Goal: Task Accomplishment & Management: Manage account settings

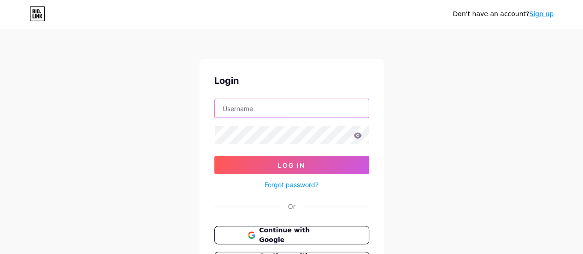
click at [275, 107] on input "text" at bounding box center [292, 108] width 154 height 18
type input "[PERSON_NAME][EMAIL_ADDRESS][DOMAIN_NAME]"
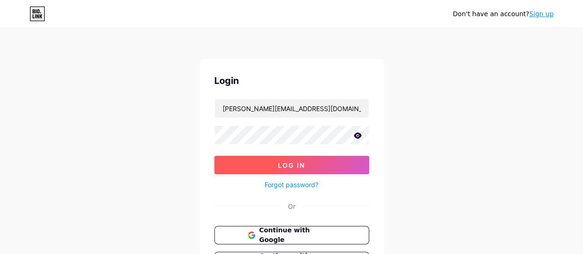
click at [303, 166] on span "Log In" at bounding box center [291, 165] width 27 height 8
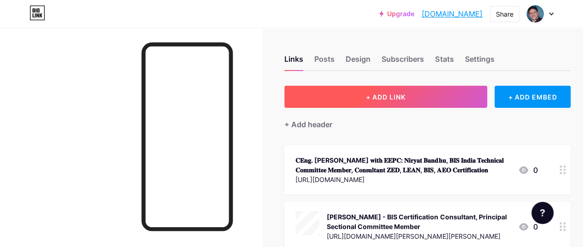
click at [372, 98] on span "+ ADD LINK" at bounding box center [386, 97] width 40 height 8
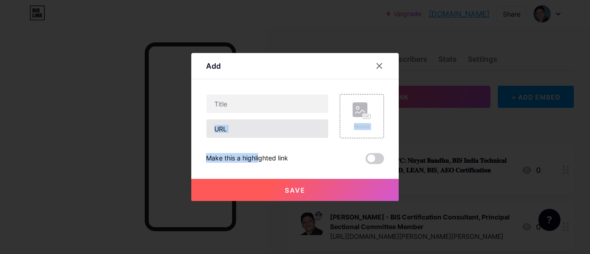
drag, startPoint x: 241, startPoint y: 138, endPoint x: 239, endPoint y: 131, distance: 7.0
click at [239, 131] on div "Picture Make this a highlighted link Save" at bounding box center [295, 129] width 178 height 70
click at [239, 131] on input "text" at bounding box center [267, 128] width 122 height 18
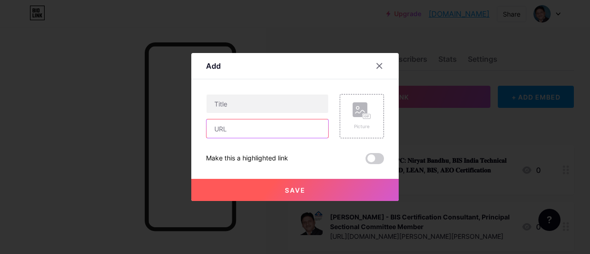
paste input "[URL][DOMAIN_NAME][PERSON_NAME][PERSON_NAME]"
type input "[URL][DOMAIN_NAME][PERSON_NAME][PERSON_NAME]"
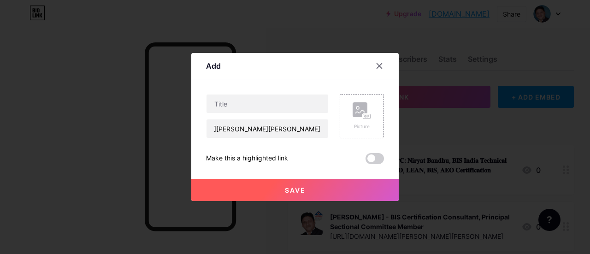
click at [380, 160] on span at bounding box center [374, 158] width 18 height 11
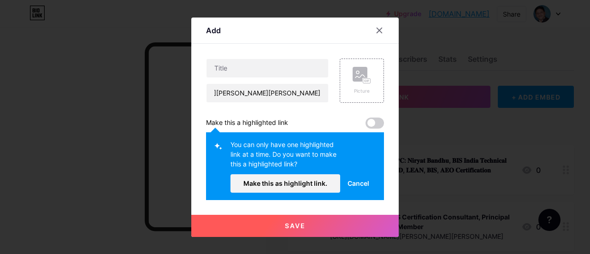
scroll to position [0, 0]
click at [362, 188] on button "Cancel" at bounding box center [358, 183] width 36 height 18
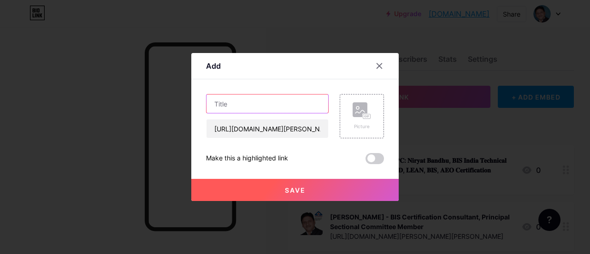
click at [245, 106] on input "text" at bounding box center [267, 103] width 122 height 18
paste input "Indian Welding Expert [PERSON_NAME] Joins AWS Welding Standards Committees for …"
type input "Indian Welding Expert [PERSON_NAME] Joins AWS Welding Standards Committees for …"
click at [272, 87] on div "Content YouTube Play YouTube video without leaving your page. ADD Vimeo Play Vi…" at bounding box center [295, 121] width 178 height 85
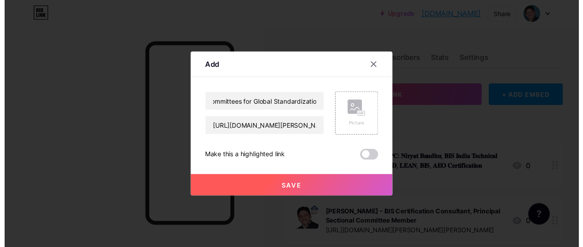
scroll to position [0, 0]
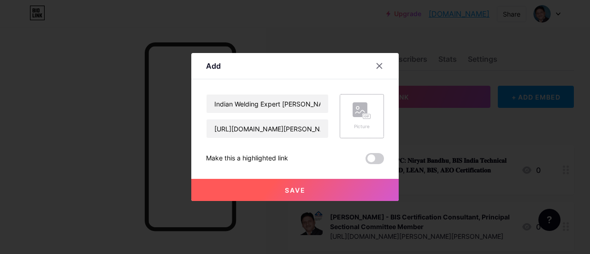
click at [357, 117] on icon at bounding box center [361, 110] width 18 height 17
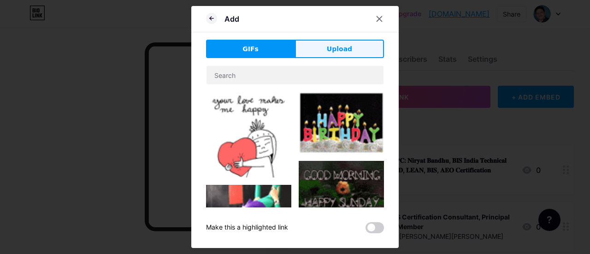
click at [334, 49] on span "Upload" at bounding box center [339, 49] width 25 height 10
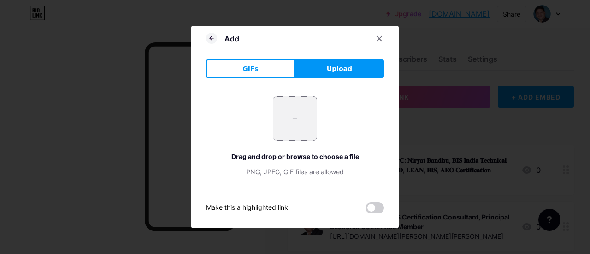
click at [299, 116] on input "file" at bounding box center [294, 118] width 43 height 43
type input "C:\fakepath\[PERSON_NAME] TC Member AWS, BIS [GEOGRAPHIC_DATA]jpg"
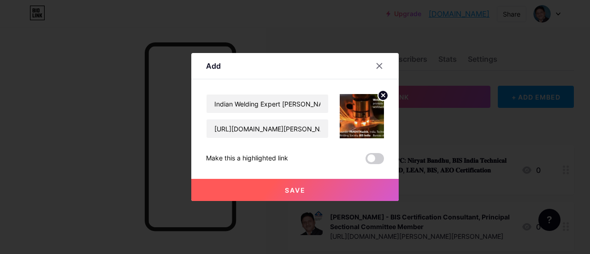
click at [291, 188] on span "Save" at bounding box center [295, 190] width 21 height 8
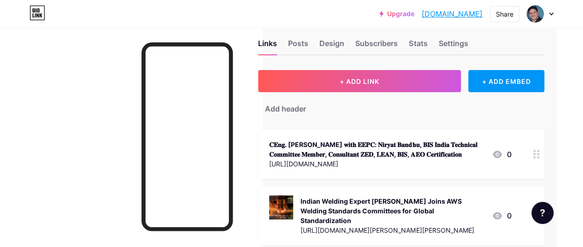
scroll to position [0, 29]
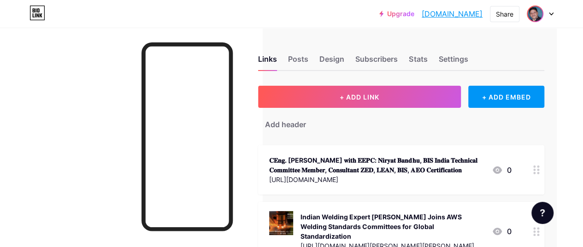
click at [541, 15] on img at bounding box center [534, 13] width 15 height 15
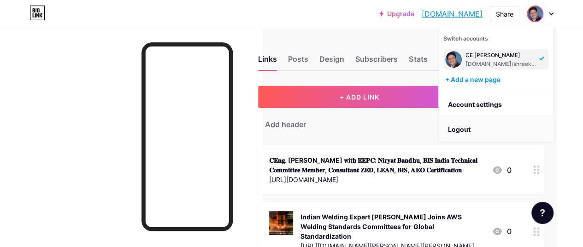
click at [464, 128] on li "Logout" at bounding box center [495, 129] width 114 height 25
